Goal: Transaction & Acquisition: Purchase product/service

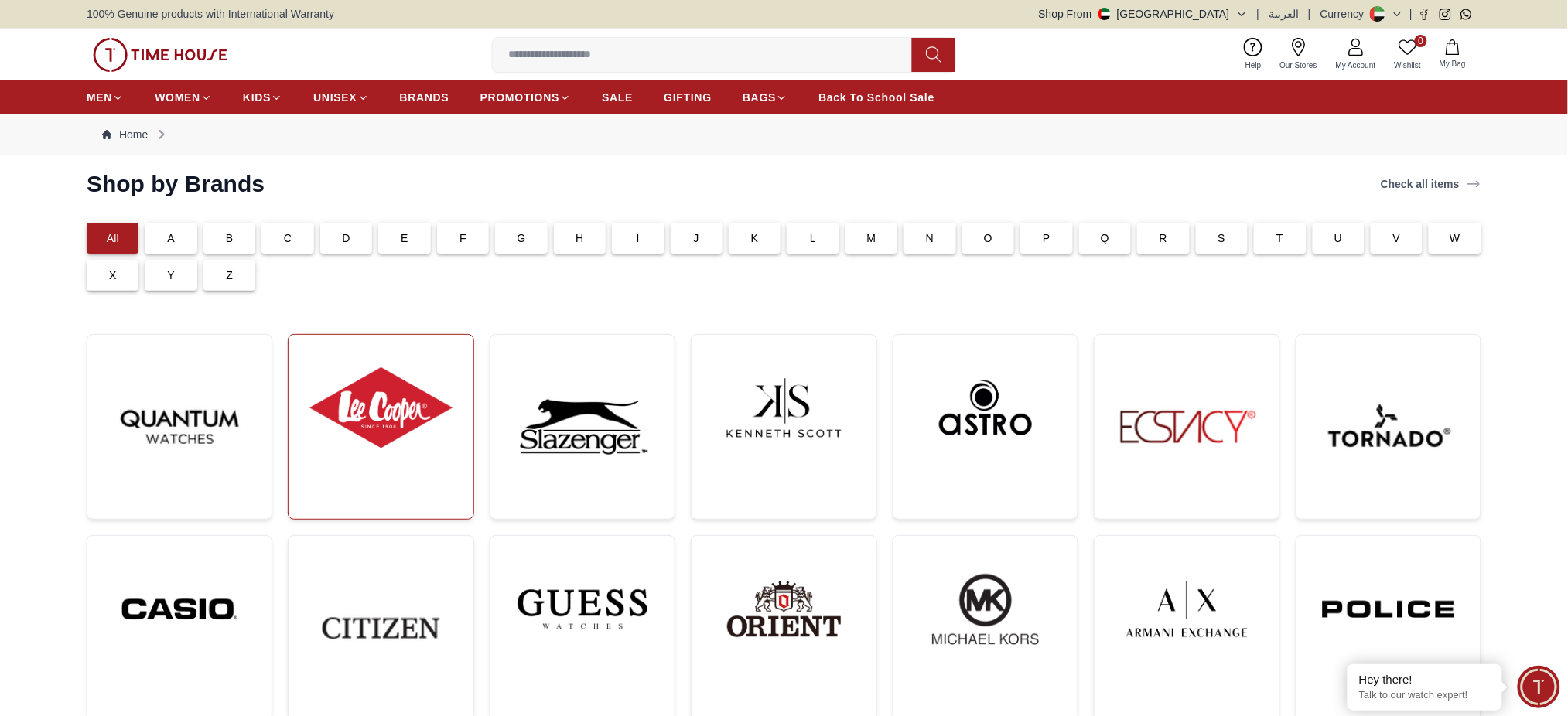
click at [353, 456] on img at bounding box center [381, 408] width 159 height 121
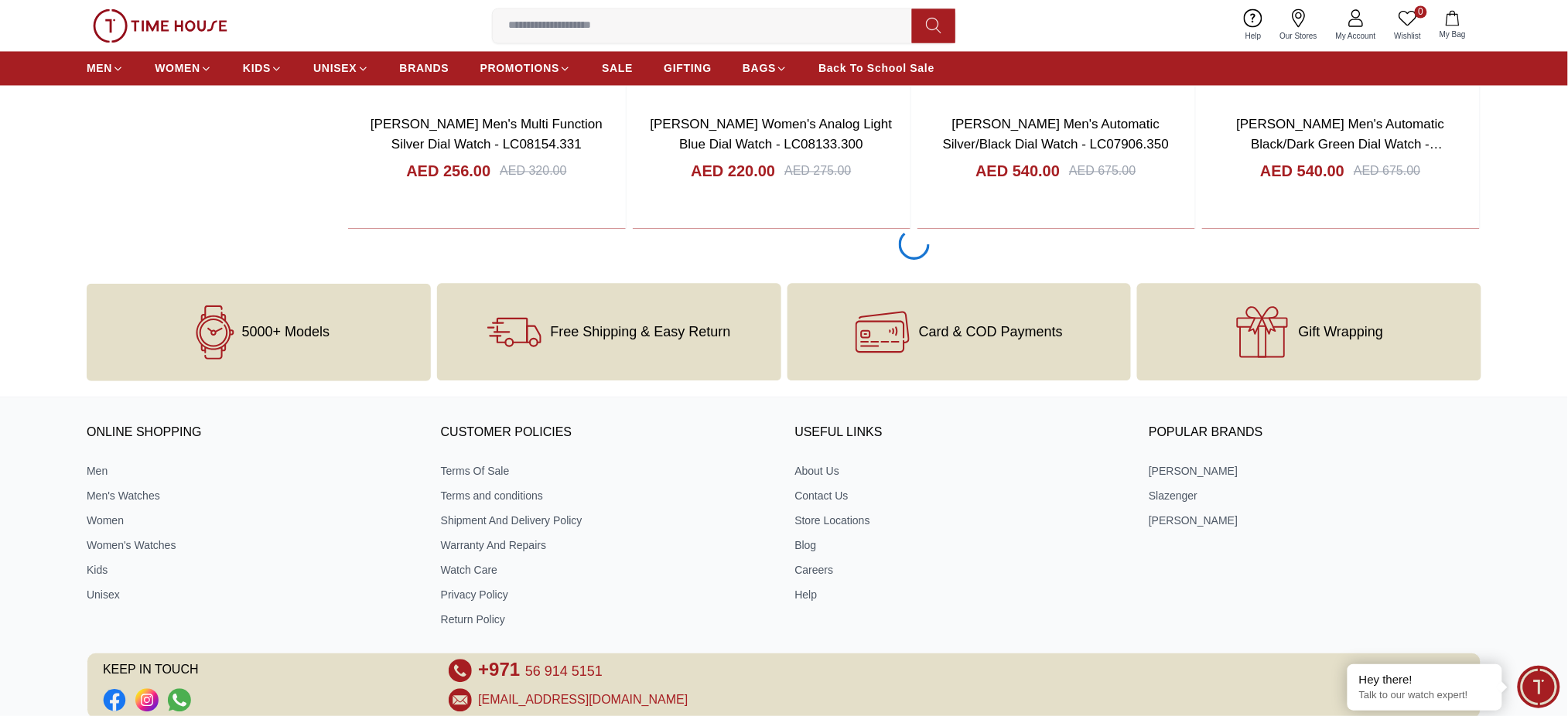
scroll to position [2825, 0]
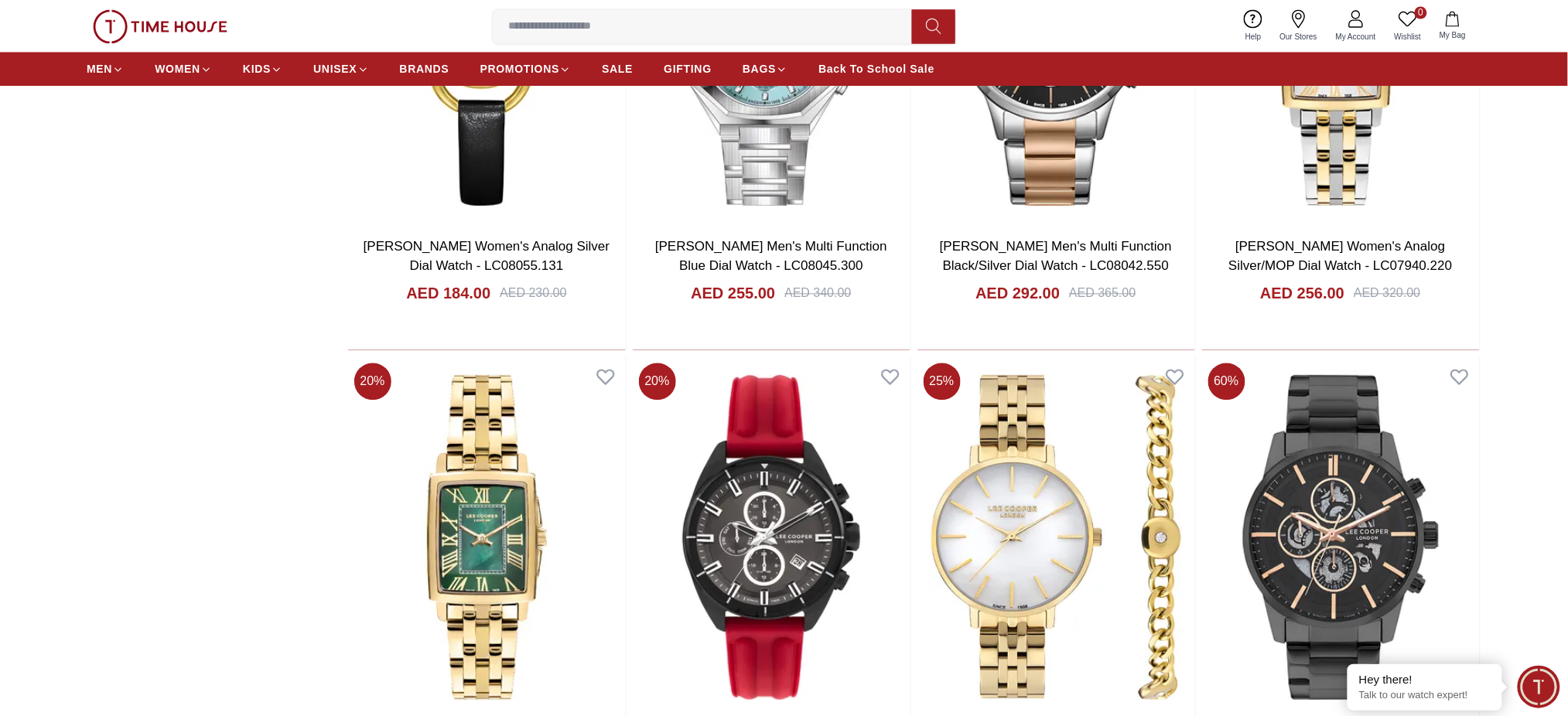
scroll to position [7673, 0]
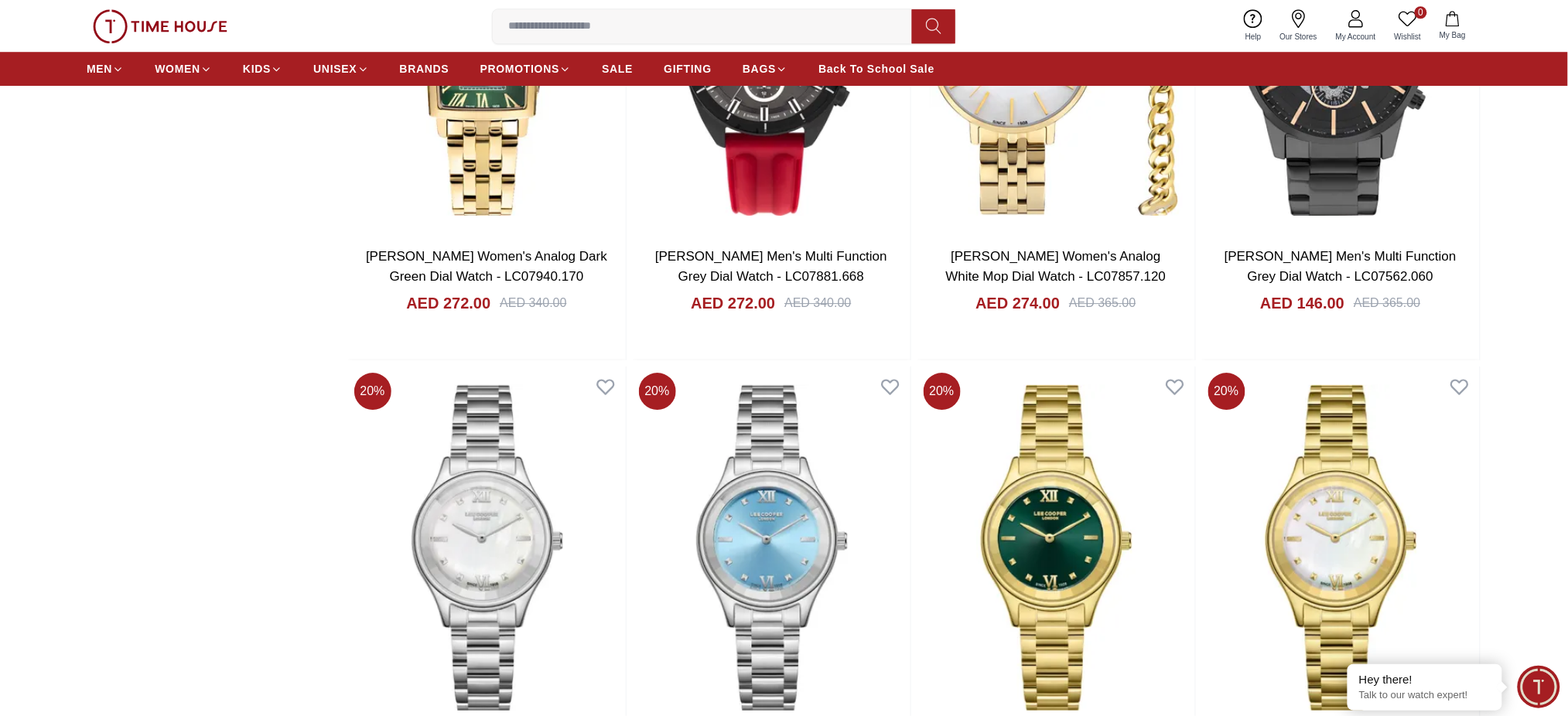
scroll to position [8085, 0]
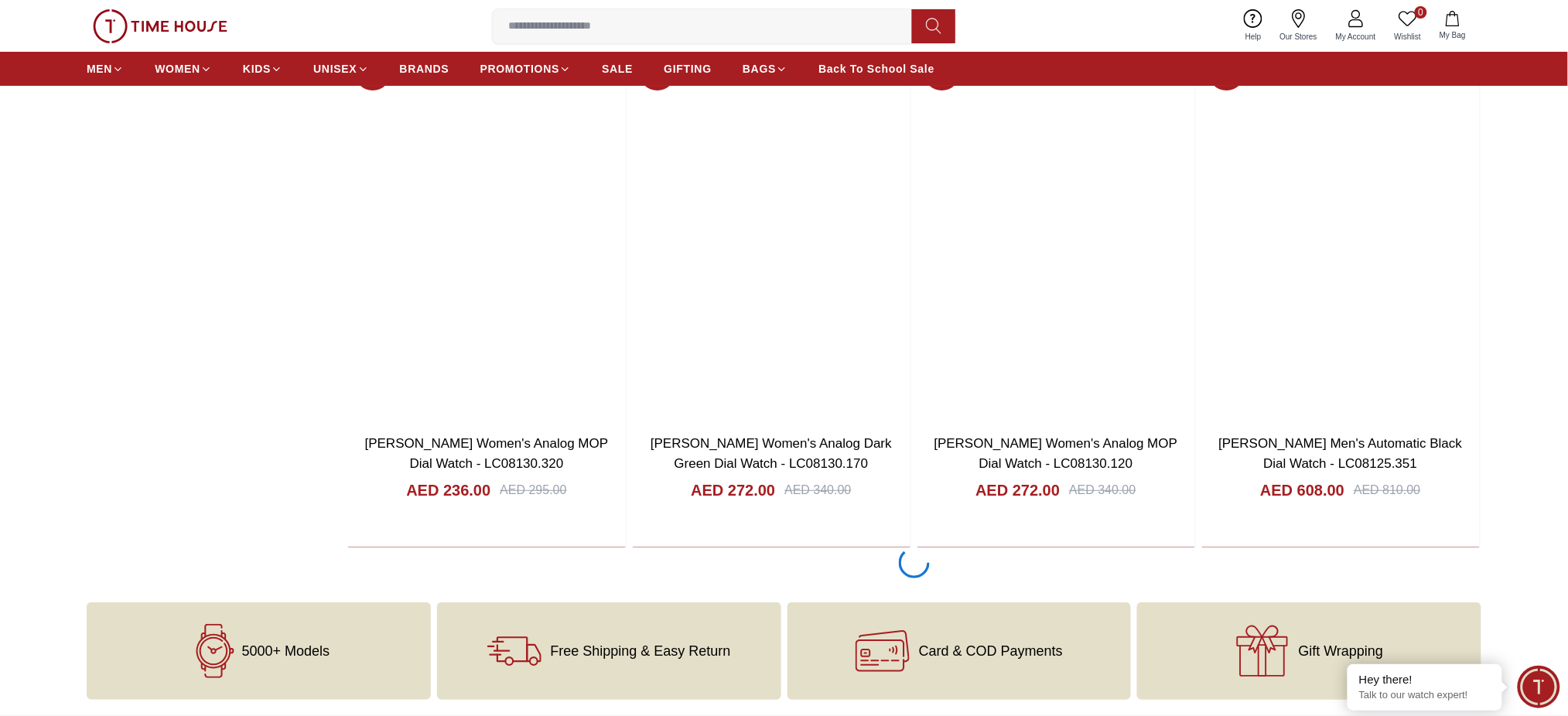
scroll to position [12272, 0]
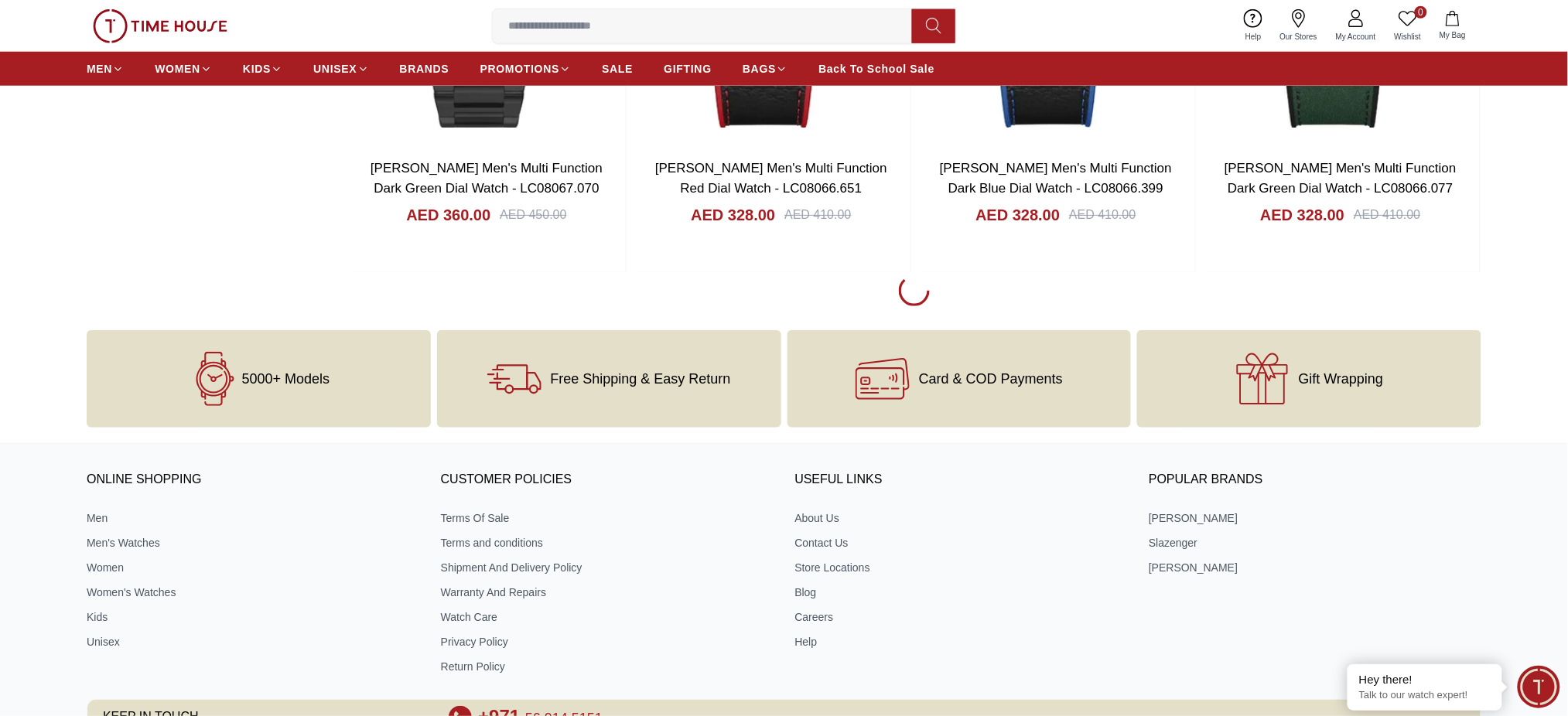
scroll to position [10656, 0]
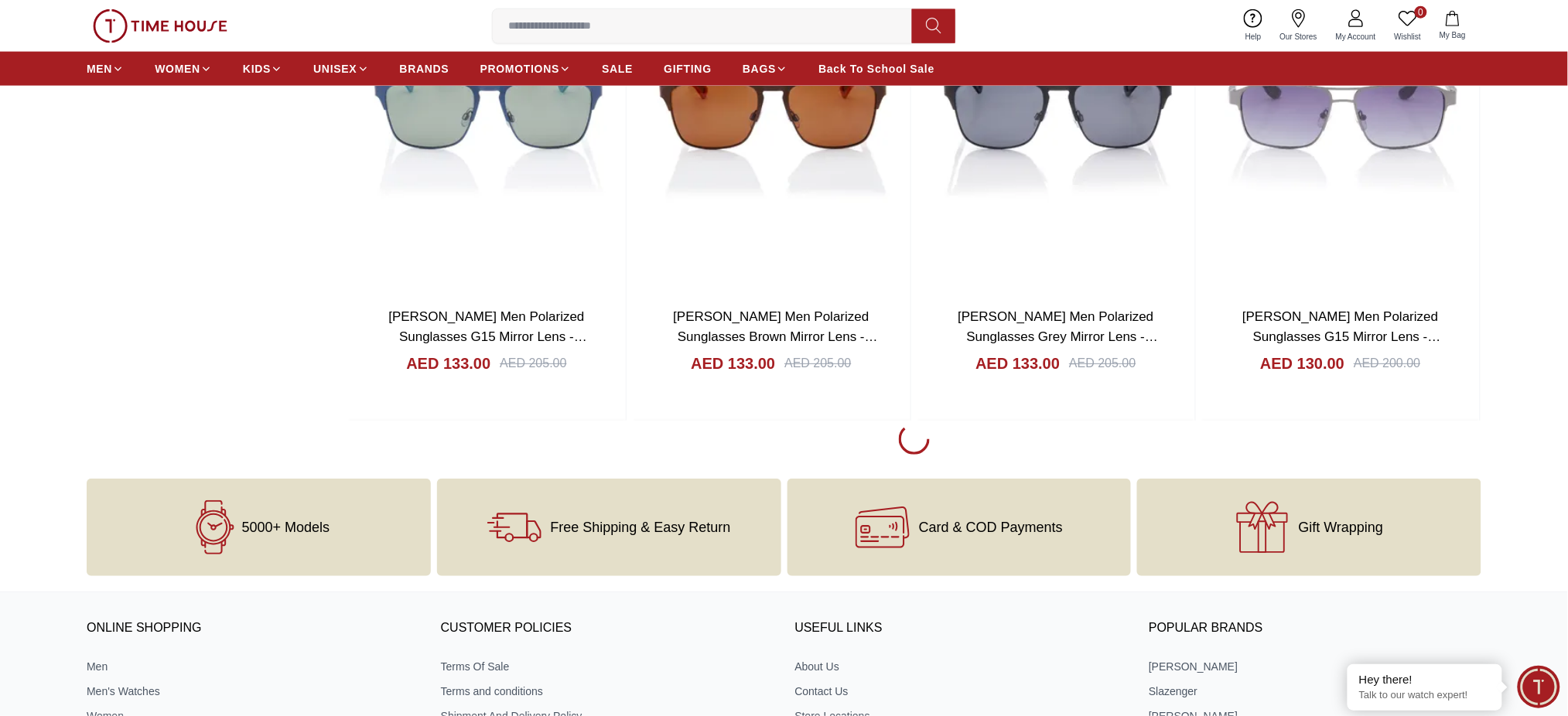
scroll to position [17990, 0]
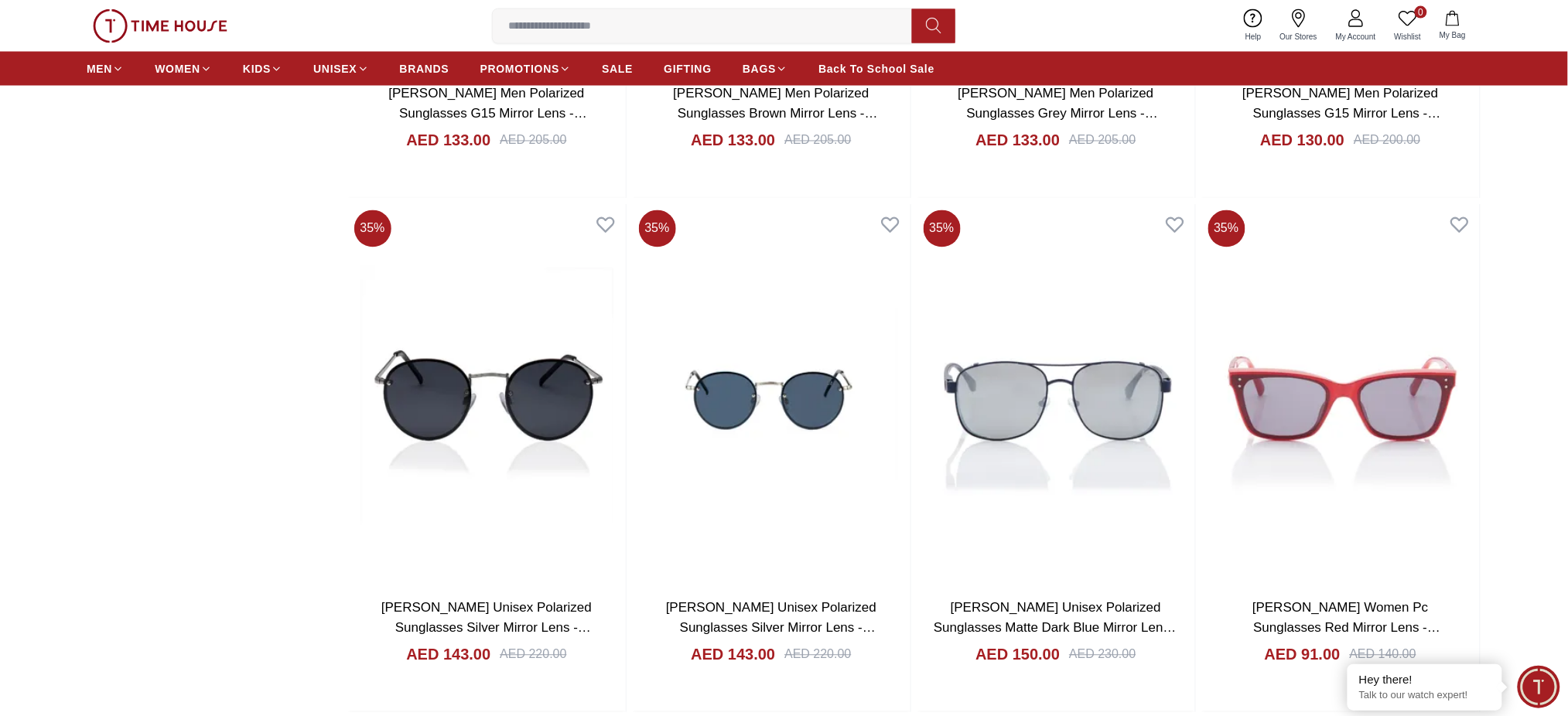
scroll to position [18505, 0]
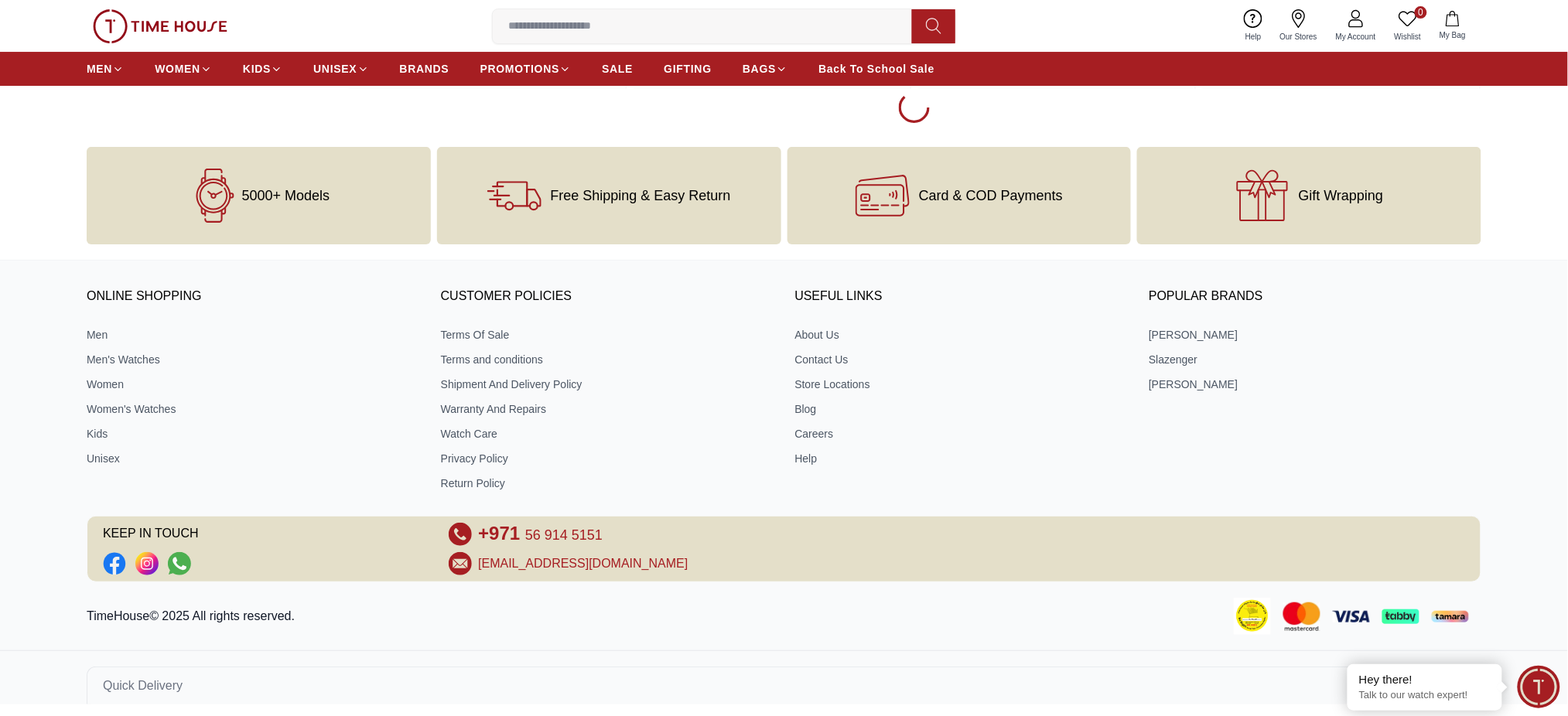
scroll to position [23347, 0]
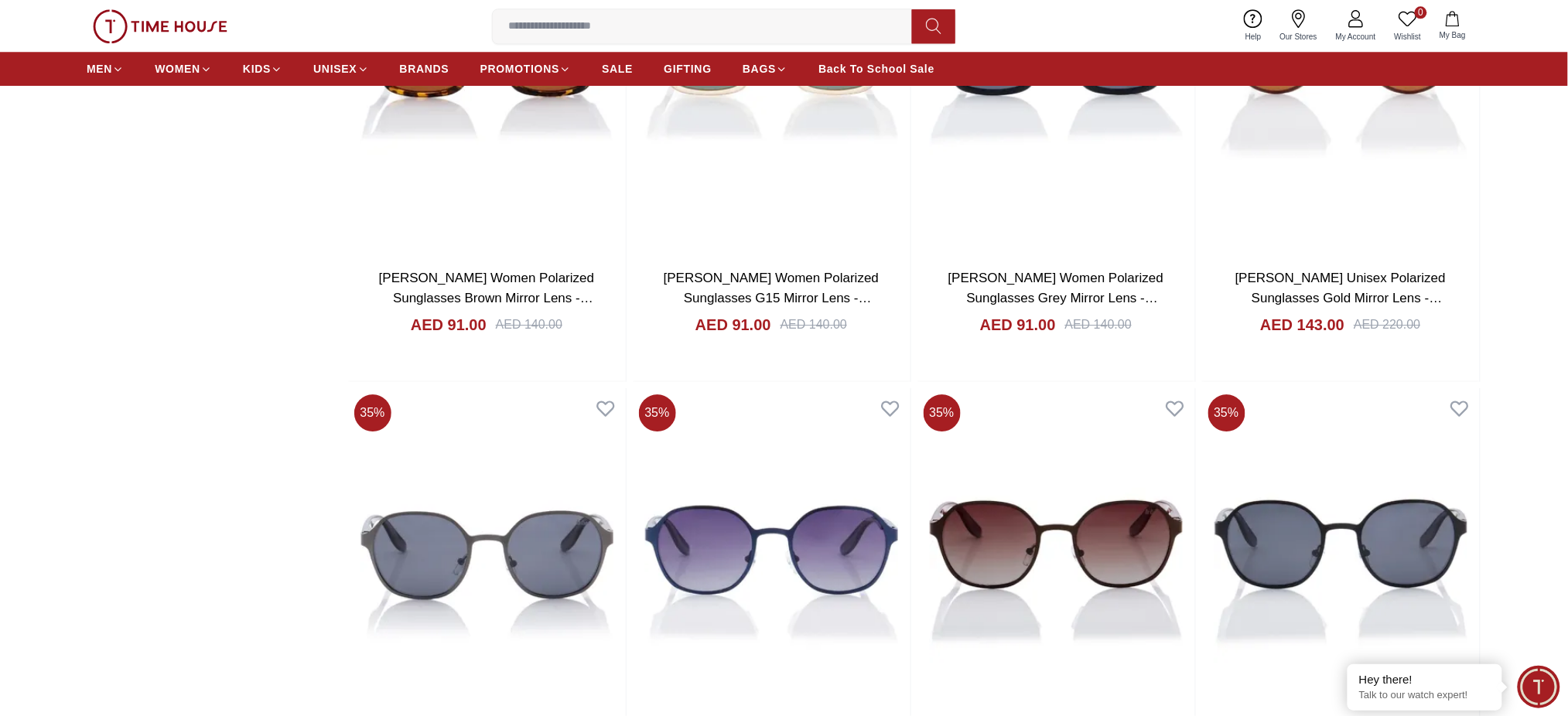
scroll to position [25612, 0]
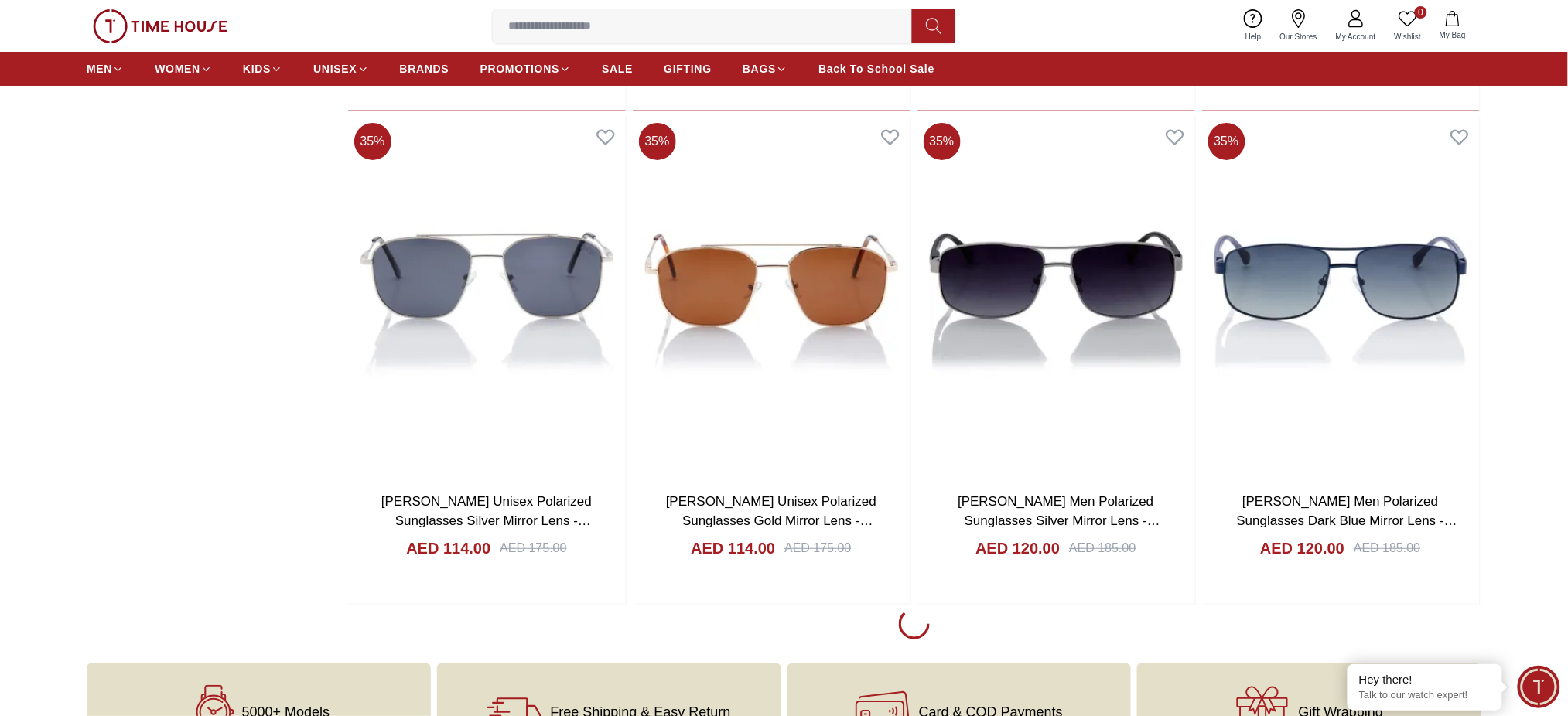
scroll to position [28087, 0]
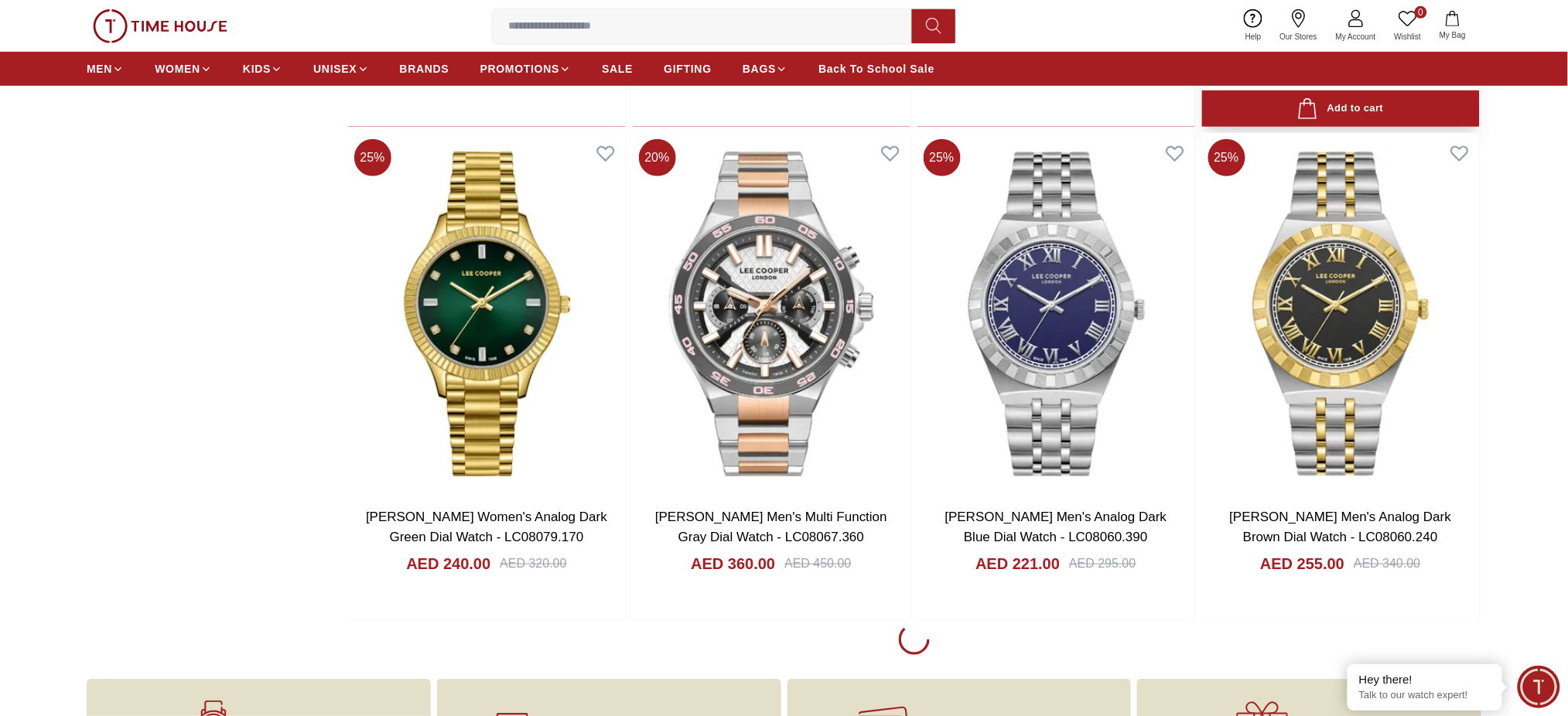
scroll to position [30253, 0]
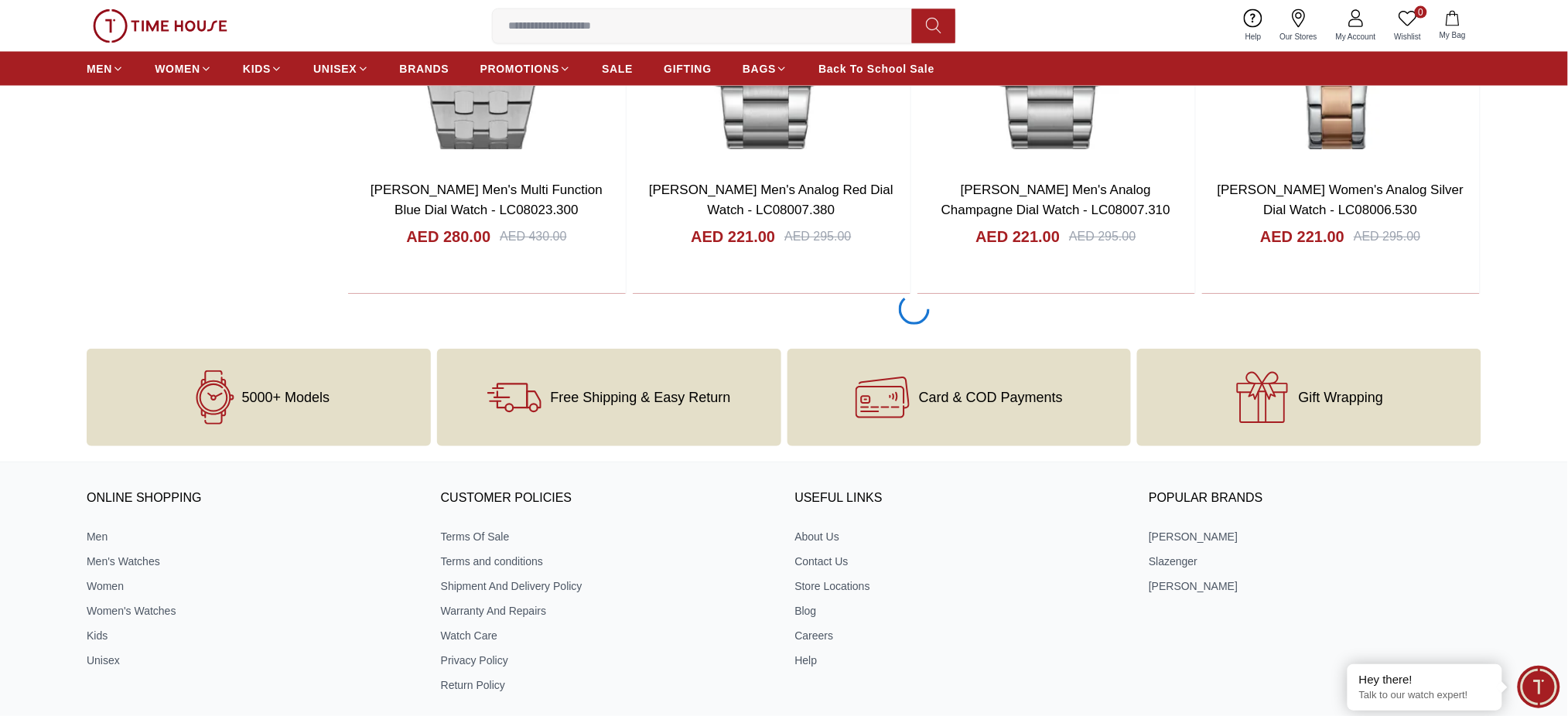
scroll to position [32831, 0]
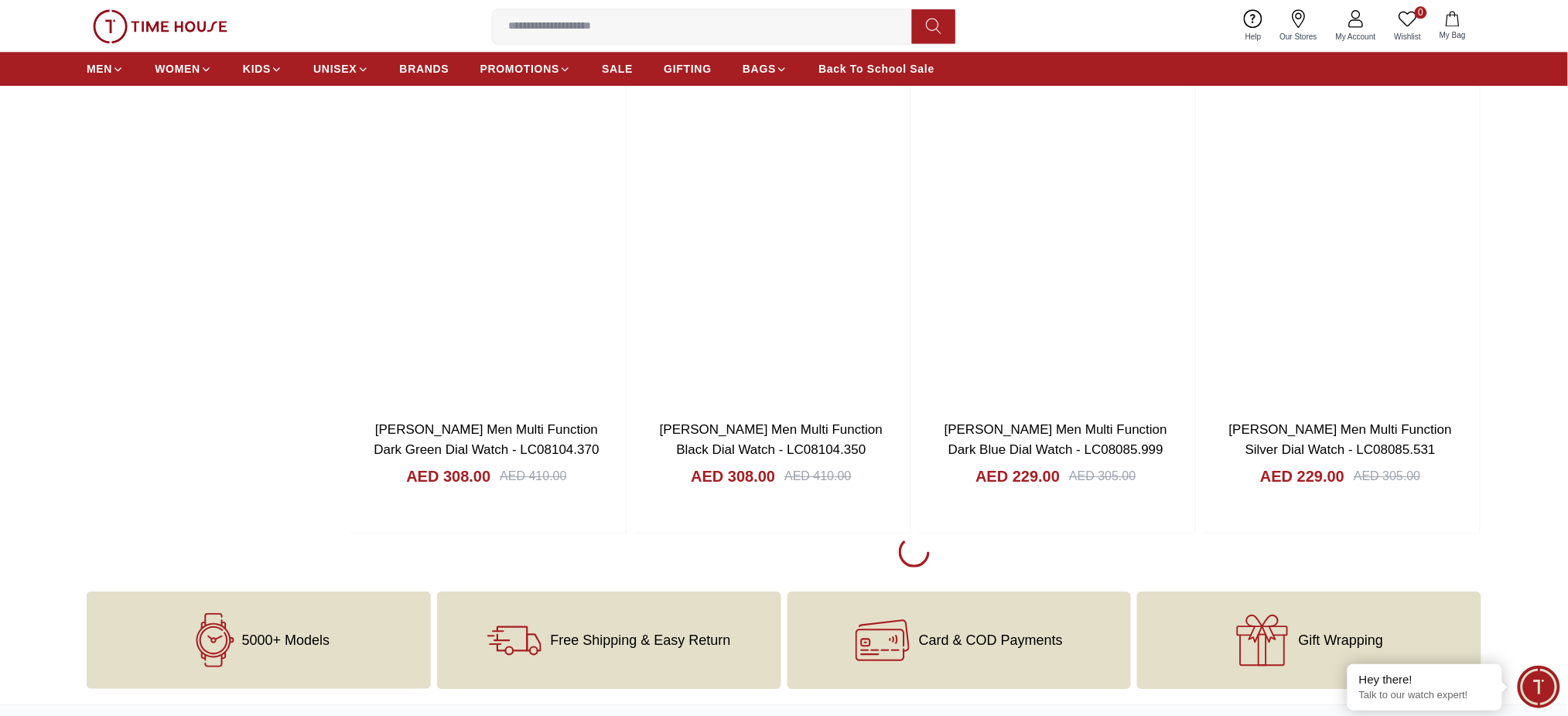
scroll to position [38189, 0]
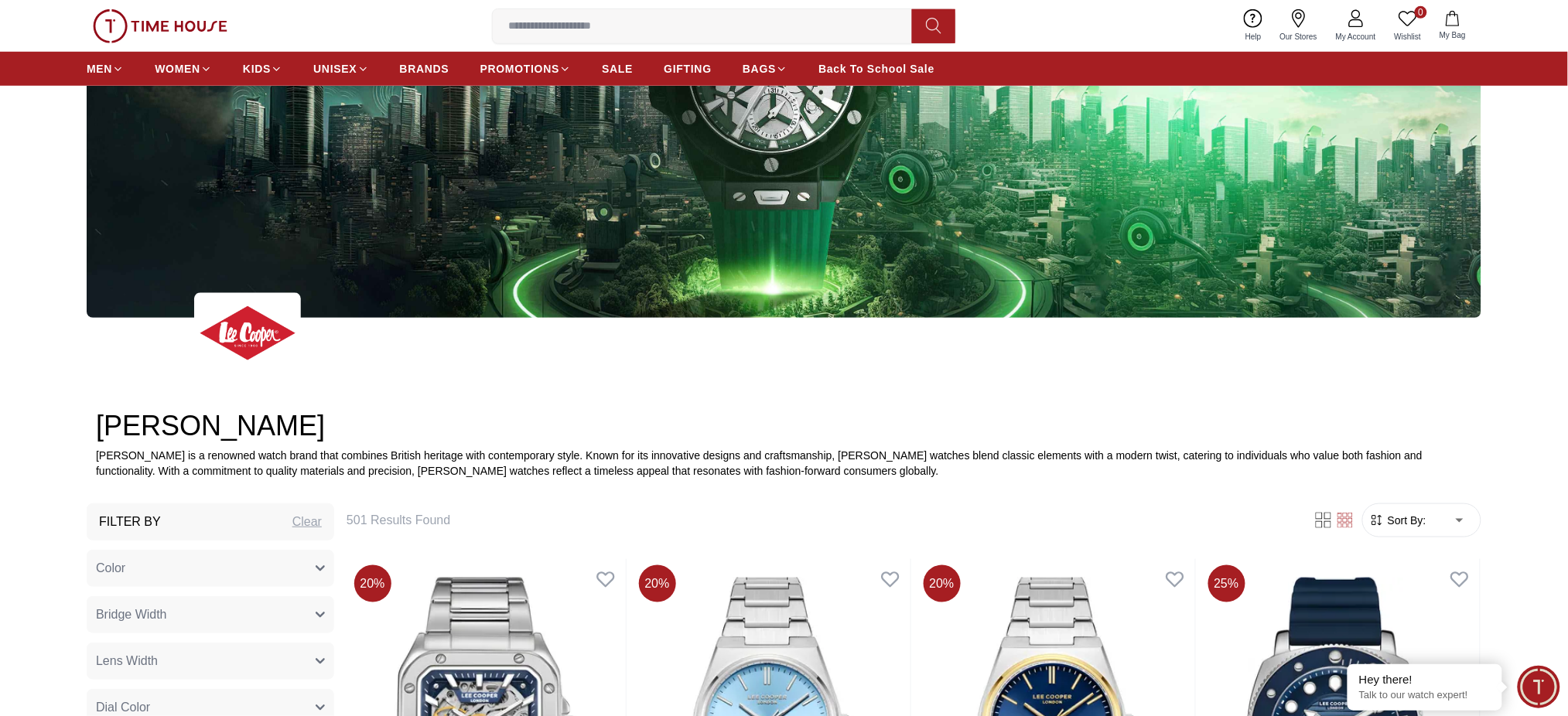
scroll to position [412, 0]
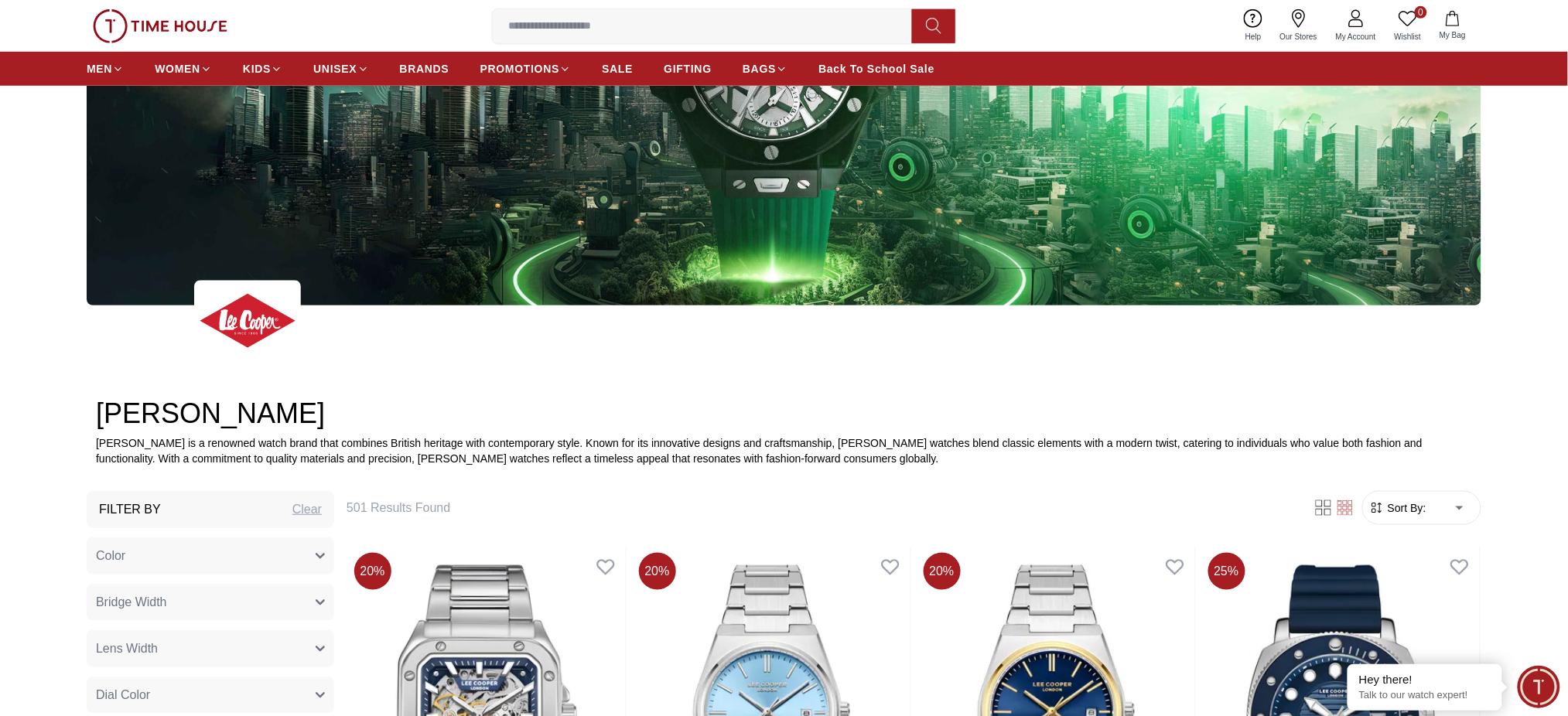
click at [1413, 511] on span "Sort By:" at bounding box center [1406, 508] width 42 height 15
click at [1412, 509] on span "Sort By:" at bounding box center [1406, 508] width 42 height 15
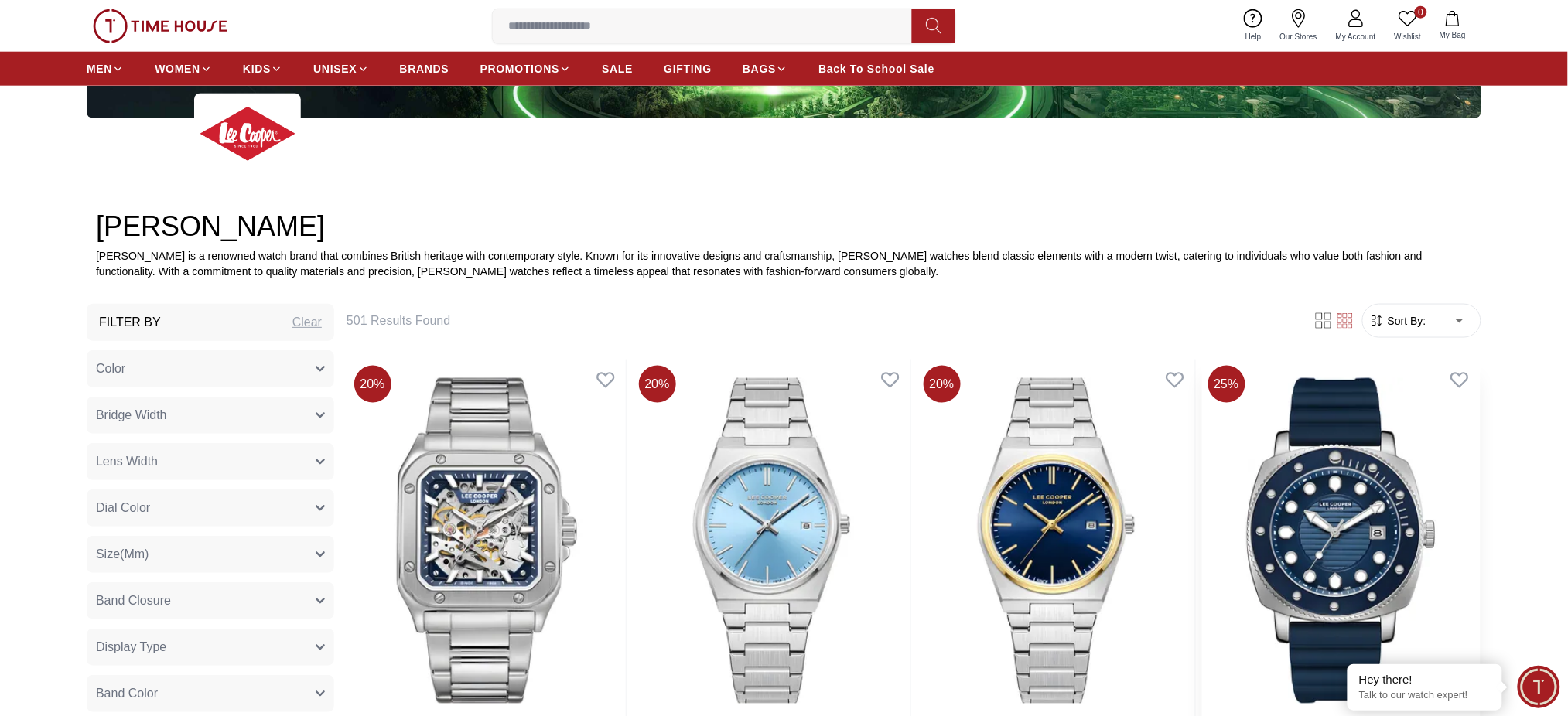
scroll to position [618, 0]
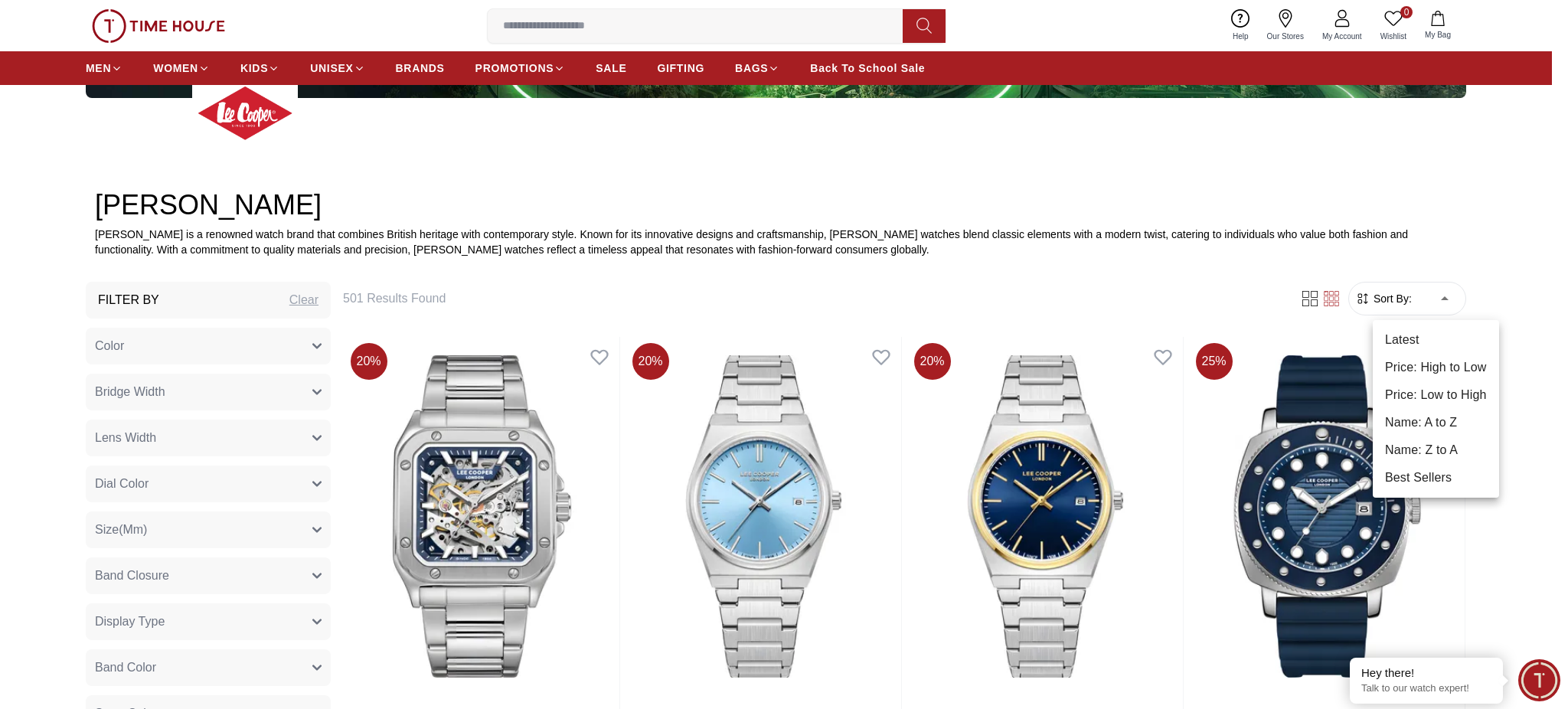
click at [1440, 368] on li "Price: High to Low" at bounding box center [1435, 367] width 127 height 27
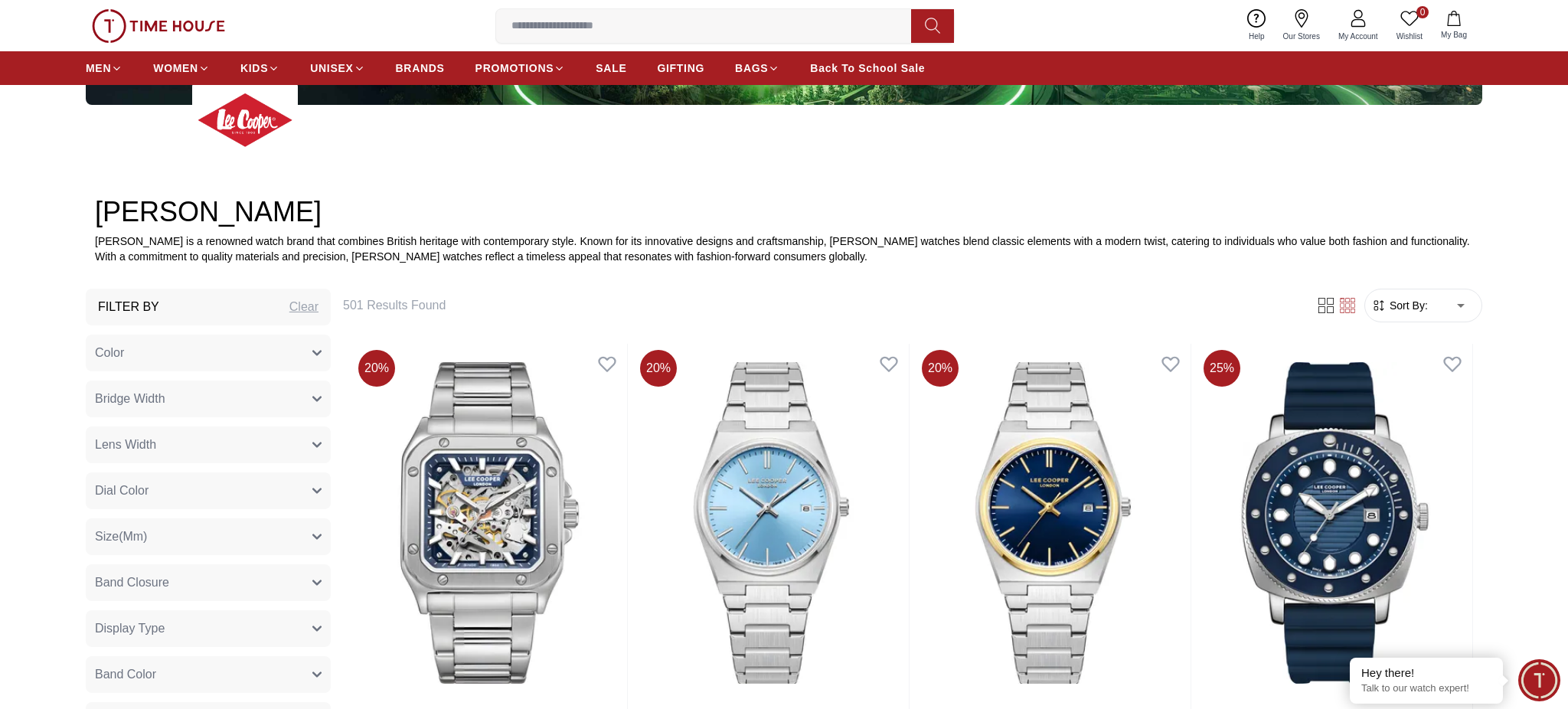
click at [1440, 368] on ul "Latest Price: High to Low Price: Low to High Name: A to Z Name: Z to A Best Sel…" at bounding box center [1435, 370] width 94 height 100
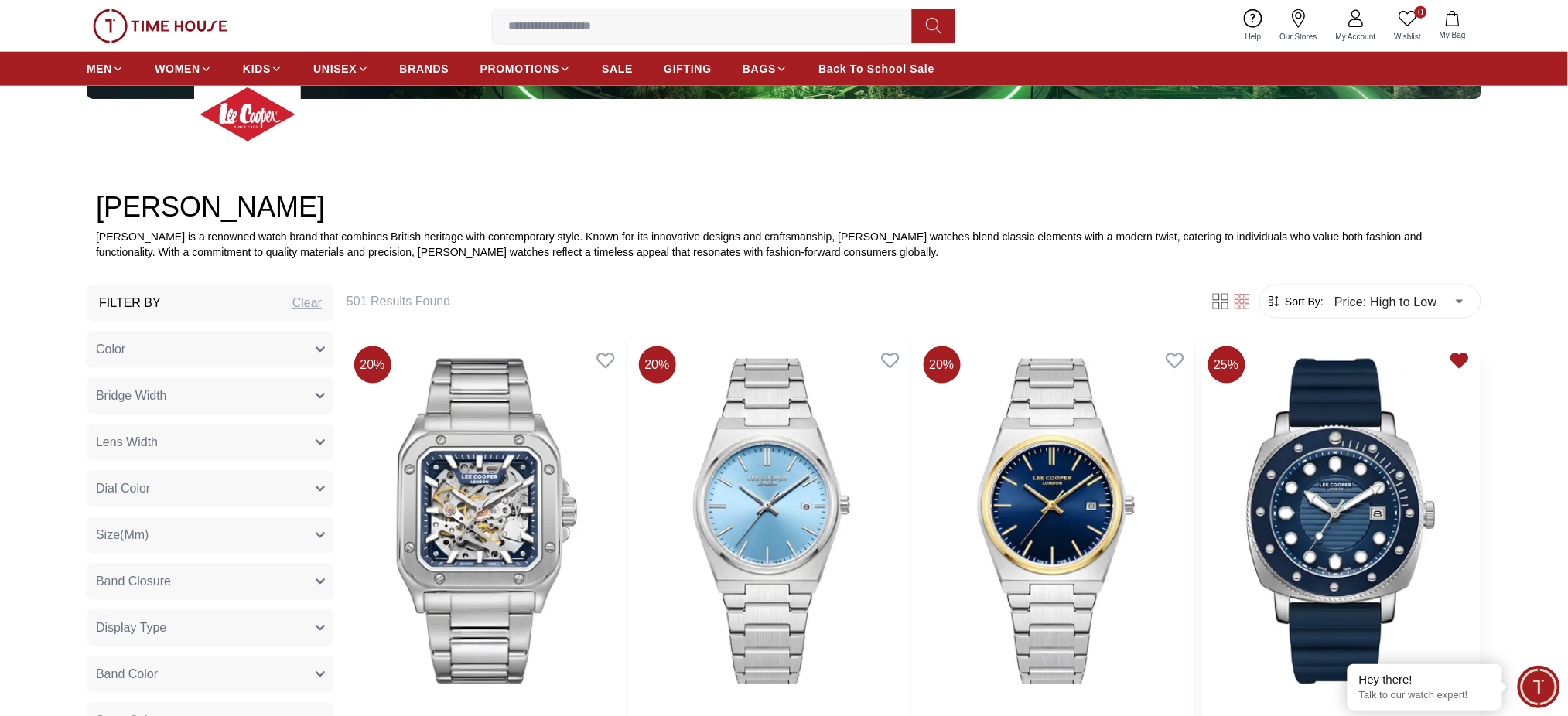
type input "*"
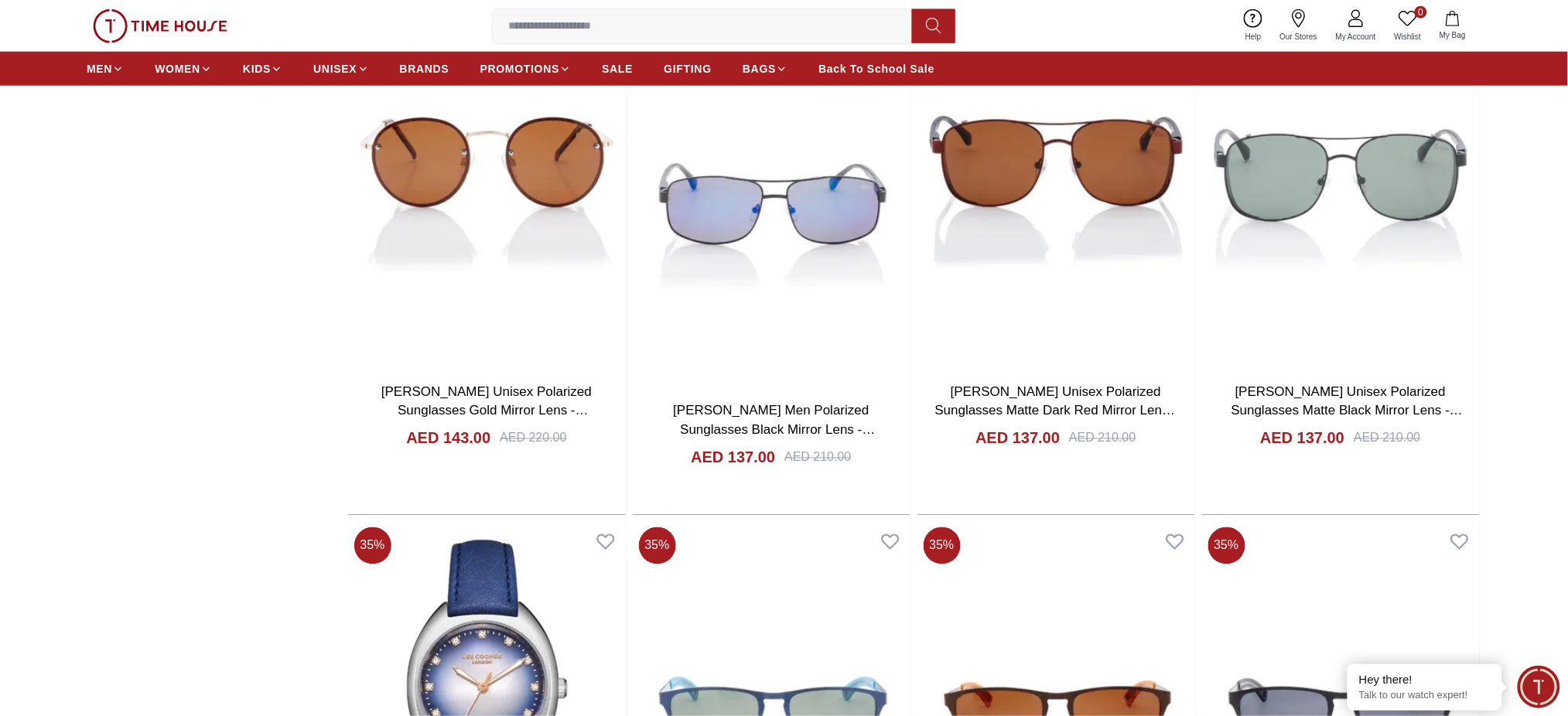
scroll to position [4434, 0]
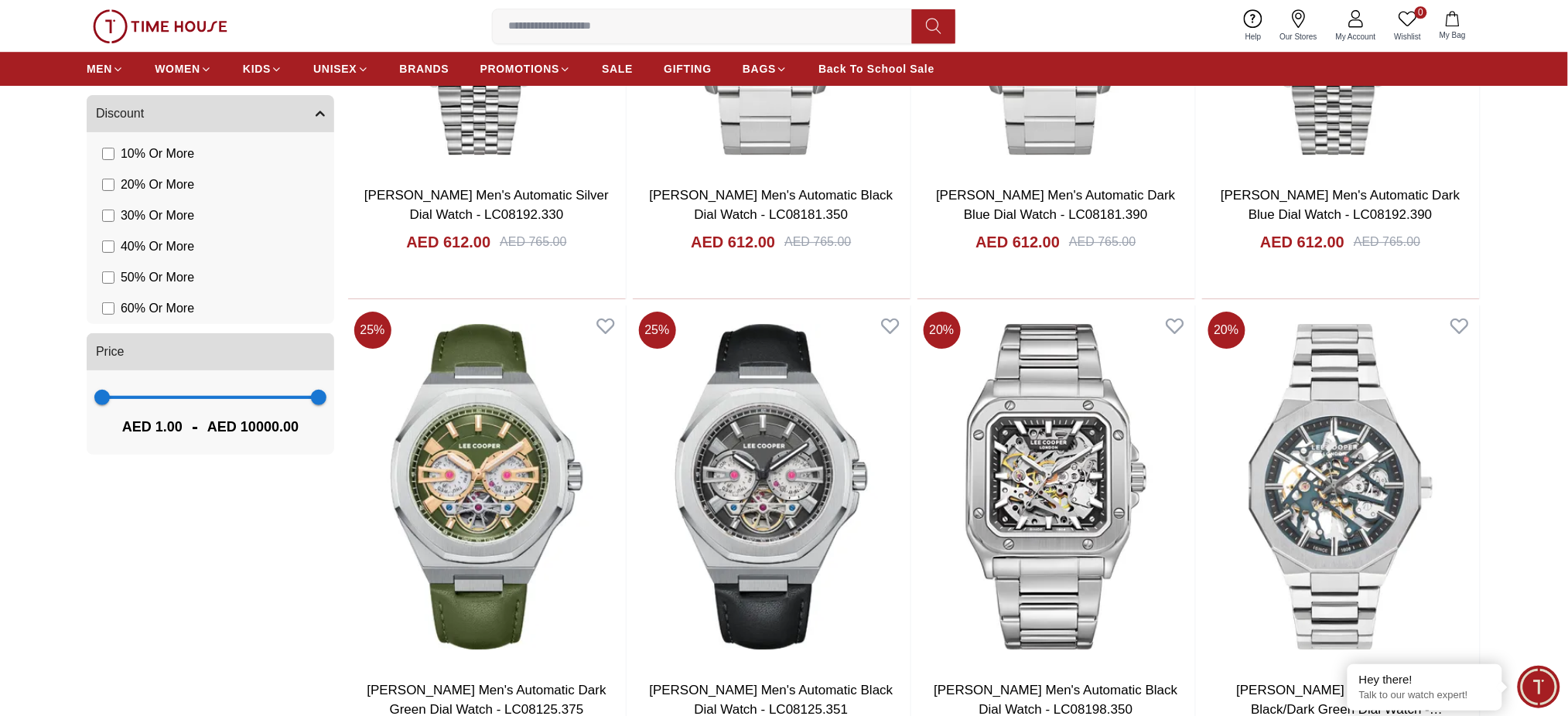
scroll to position [1753, 0]
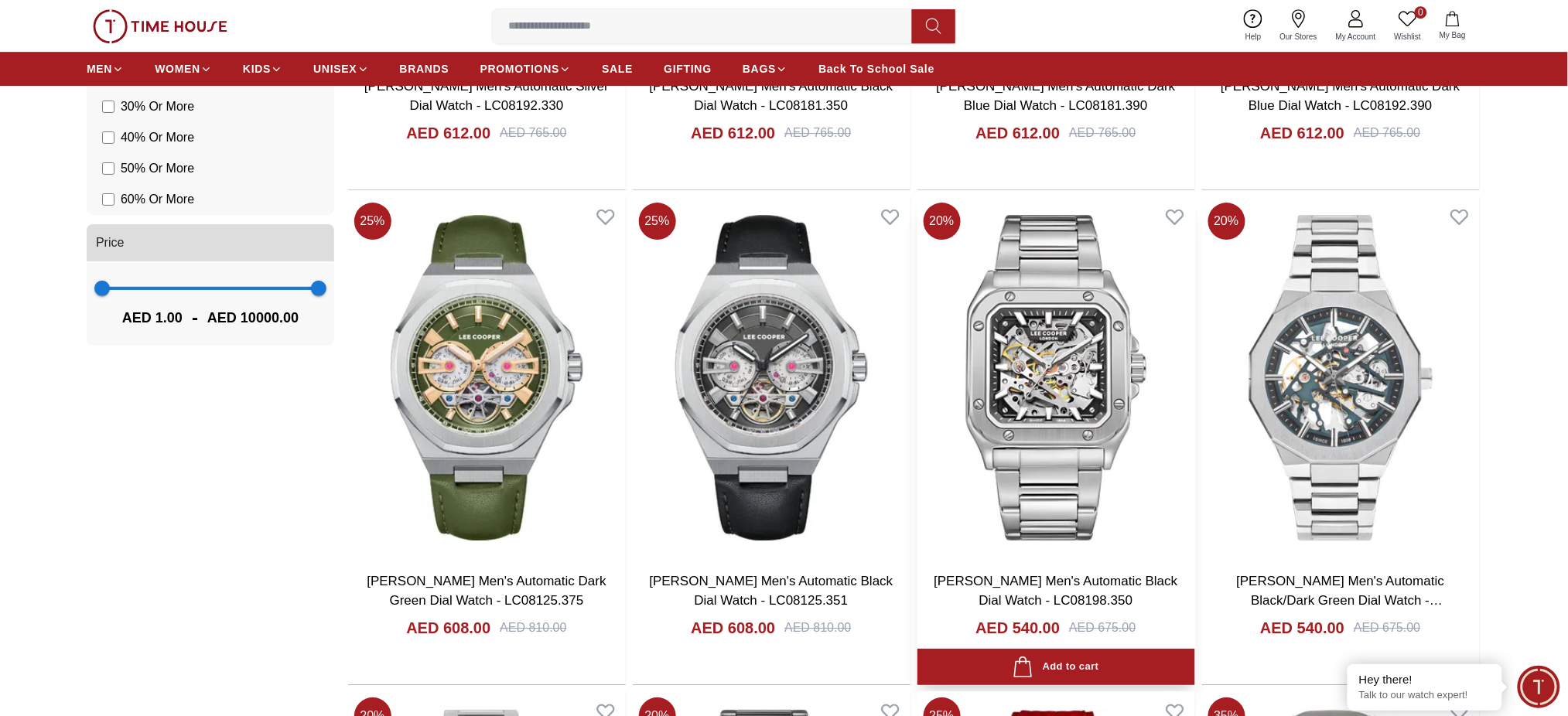
click at [1048, 344] on img at bounding box center [1056, 377] width 278 height 363
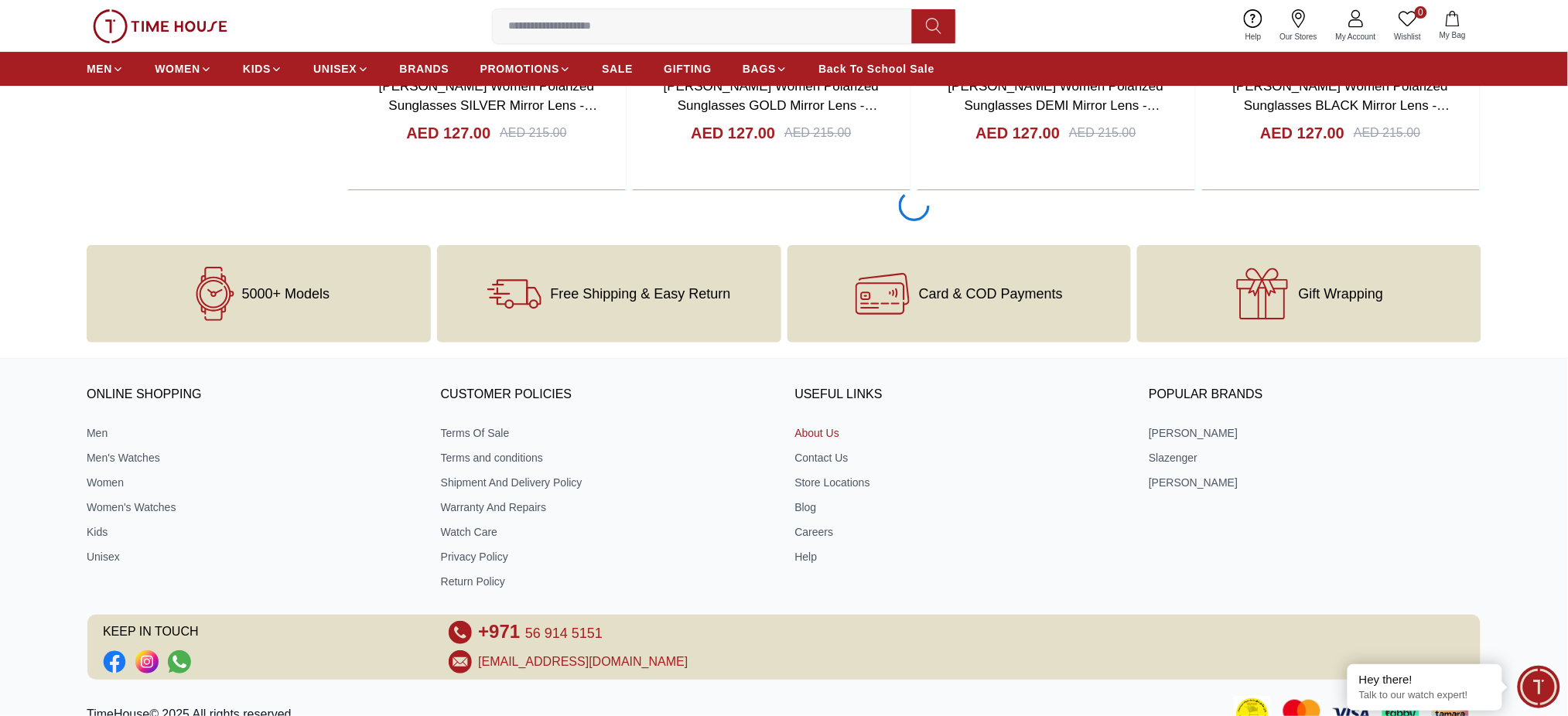
scroll to position [8058, 0]
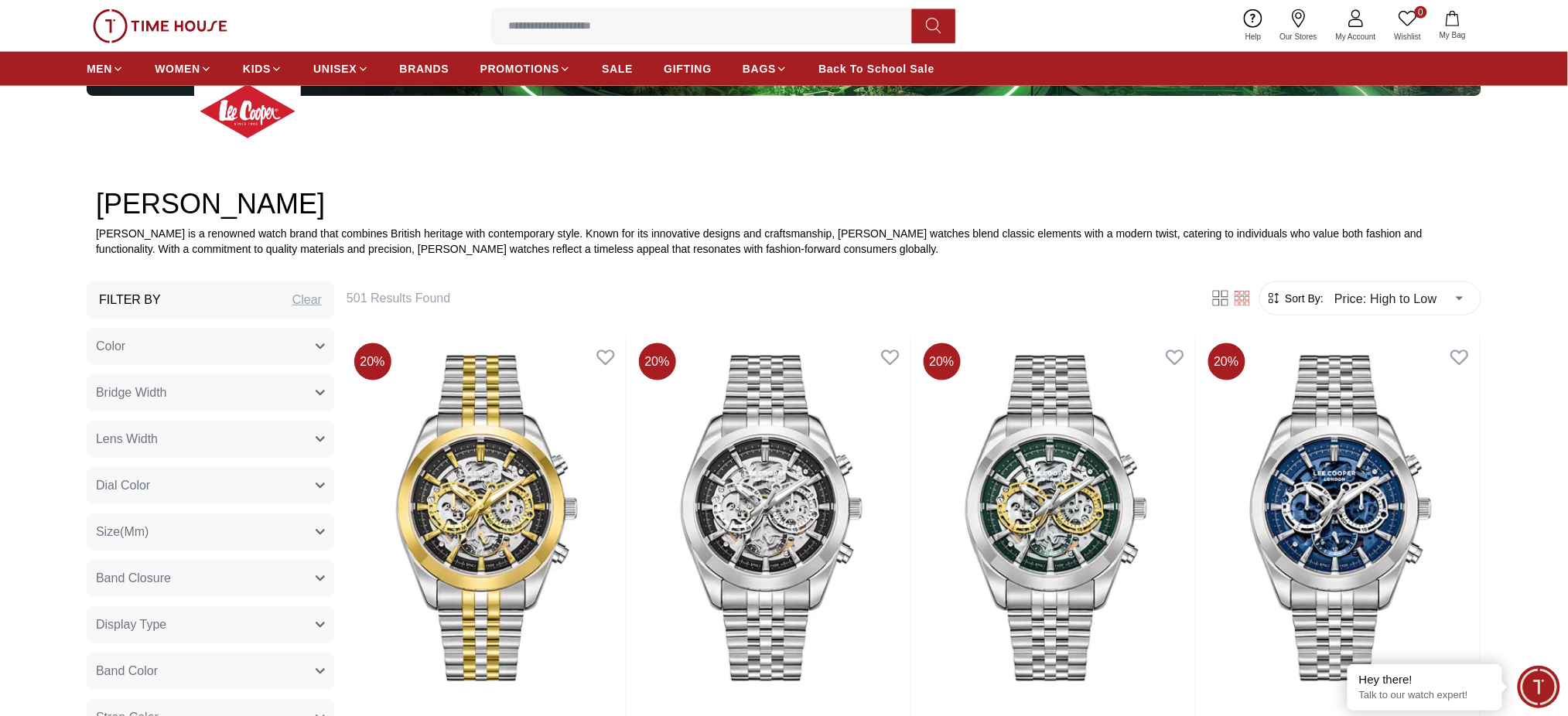
scroll to position [466, 0]
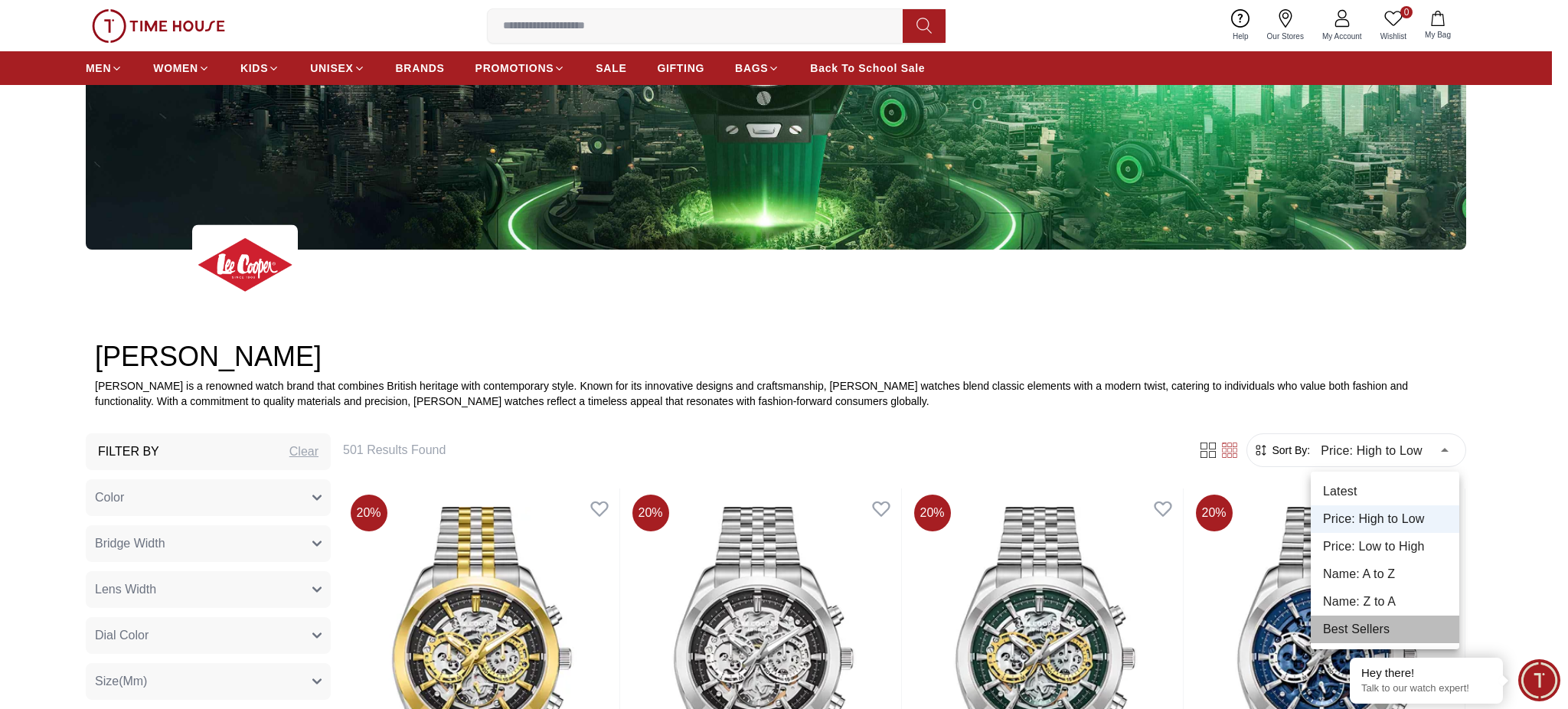
click at [1384, 619] on li "Best Sellers" at bounding box center [1384, 629] width 148 height 27
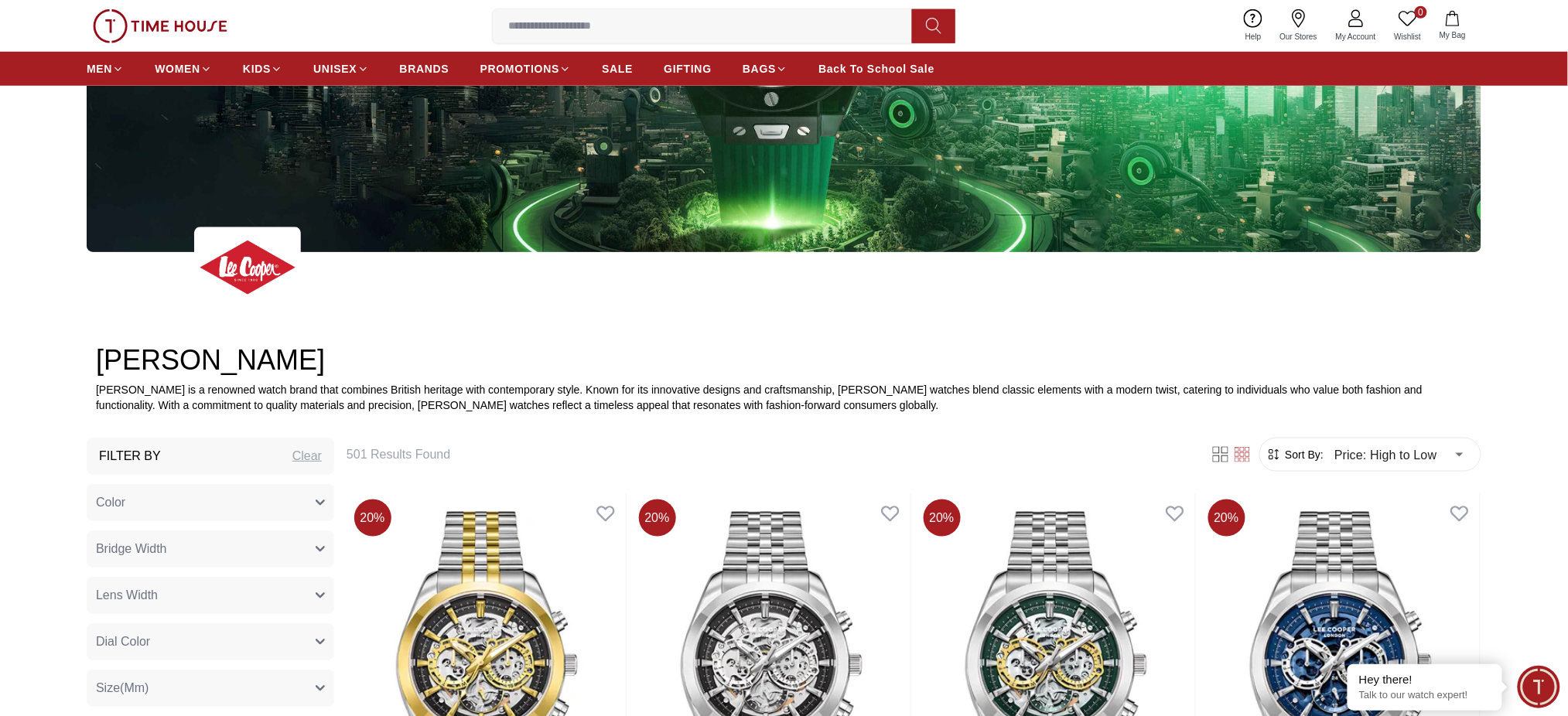
type input "*"
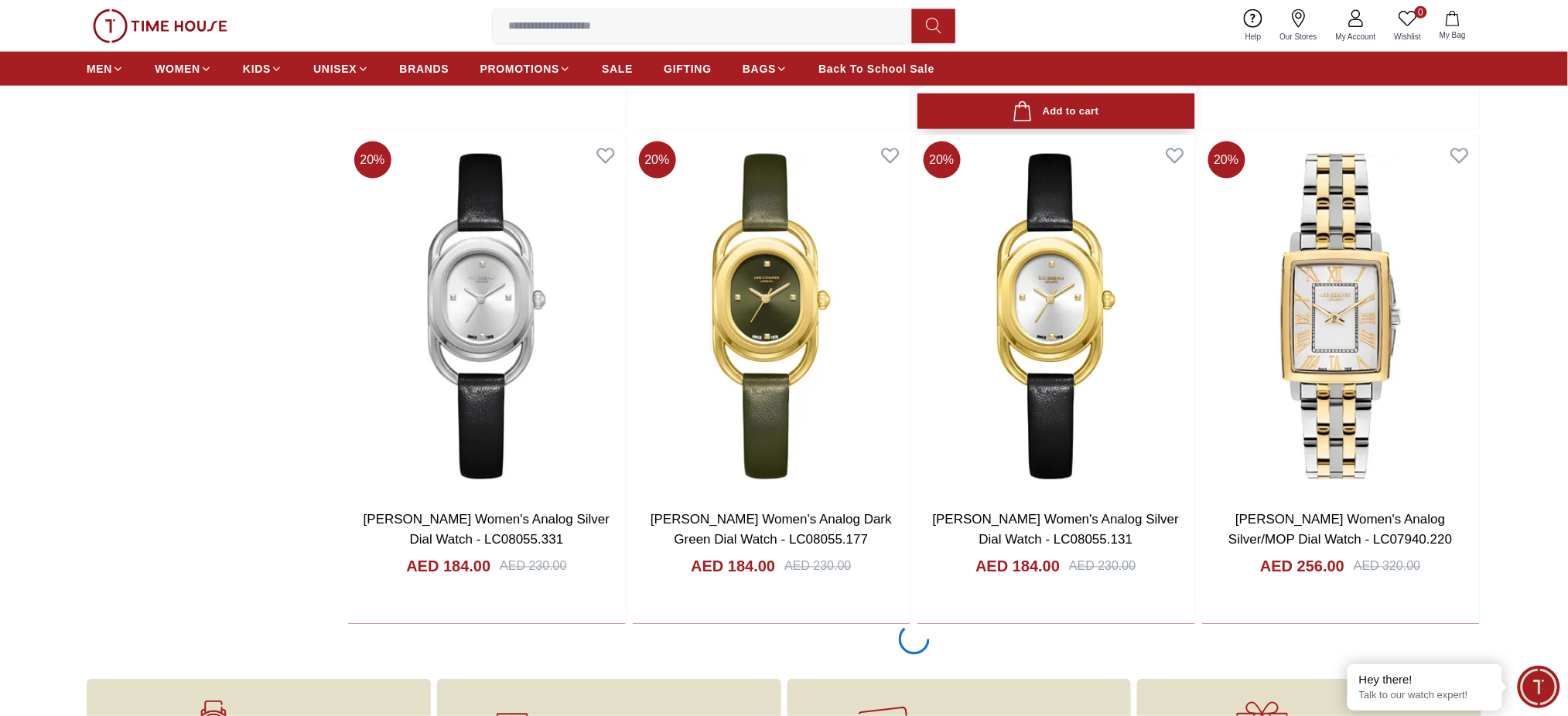
scroll to position [3147, 0]
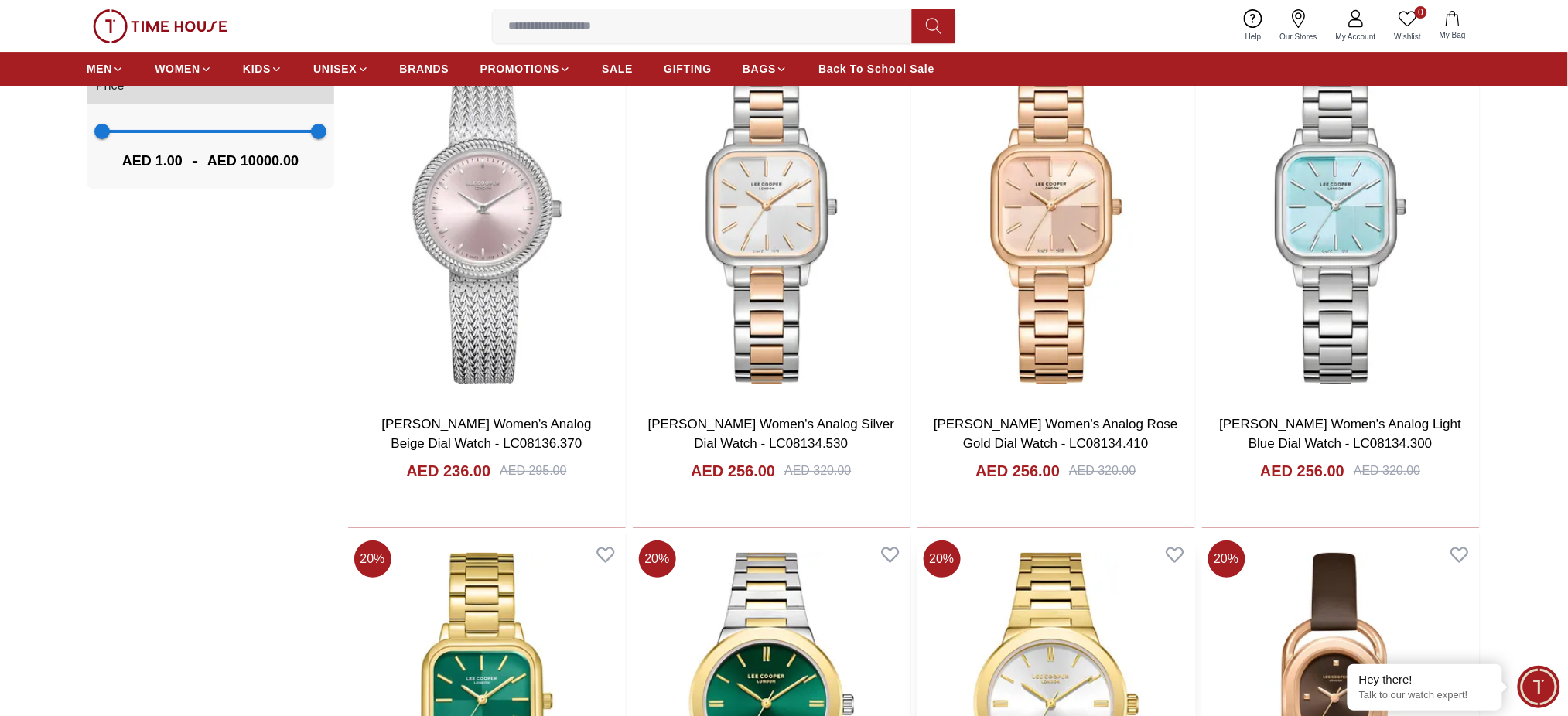
scroll to position [1807, 0]
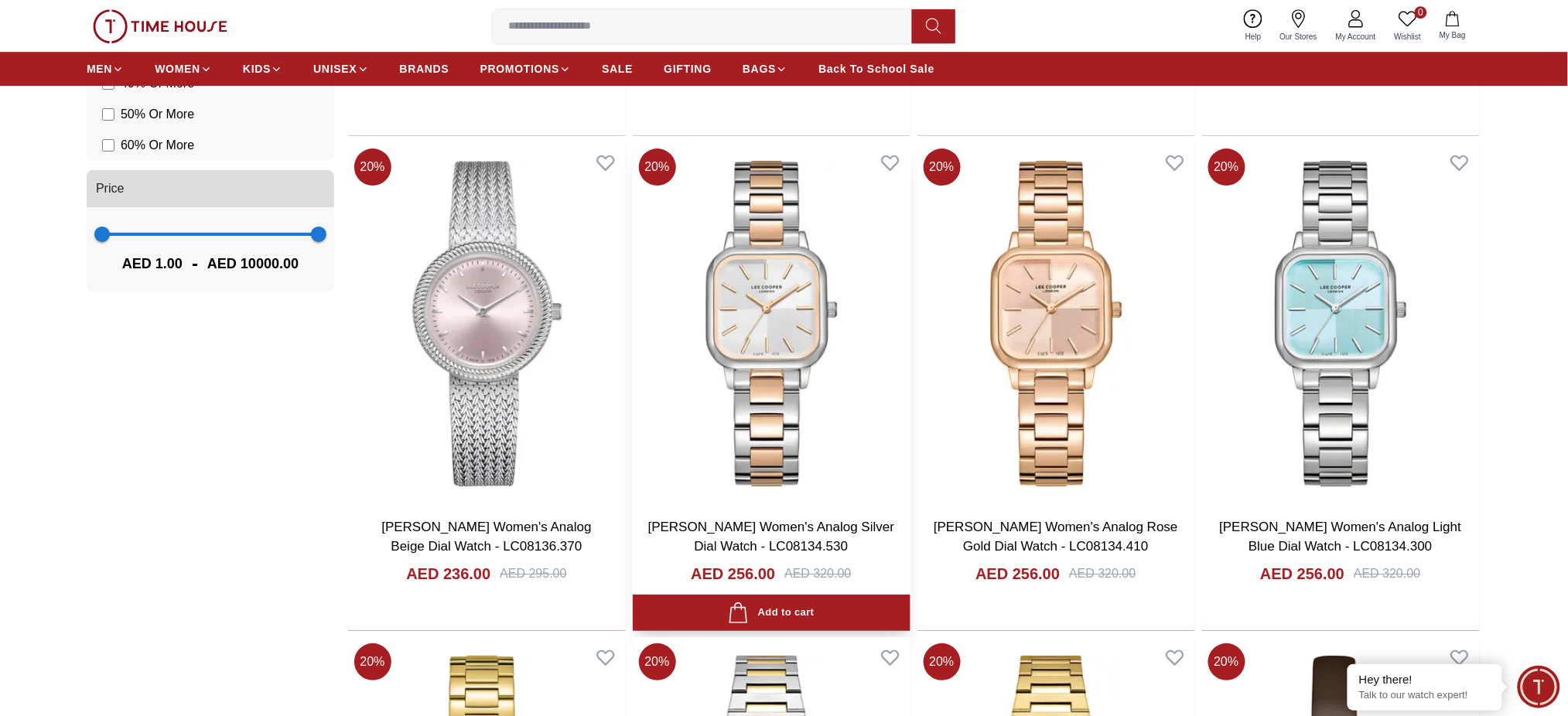
click at [827, 442] on img at bounding box center [771, 323] width 278 height 363
